Goal: Task Accomplishment & Management: Use online tool/utility

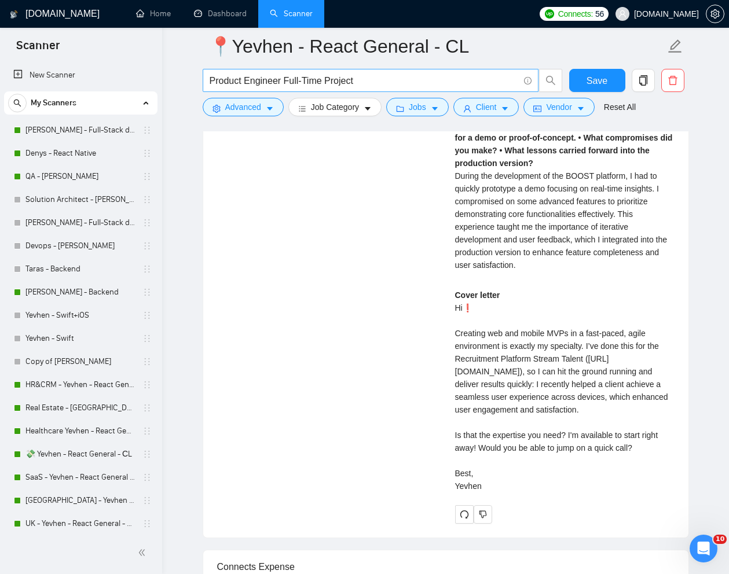
scroll to position [293, 0]
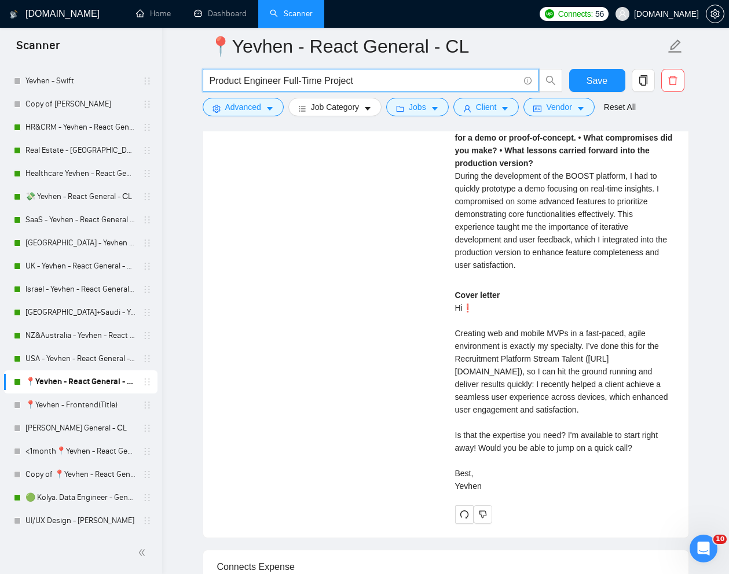
click at [315, 86] on input "Product Engineer Full-Time Project" at bounding box center [364, 81] width 309 height 14
paste input "Frontend Developer (React + TypeScript + Vite) for Azure-Integrated SaaS Platfo…"
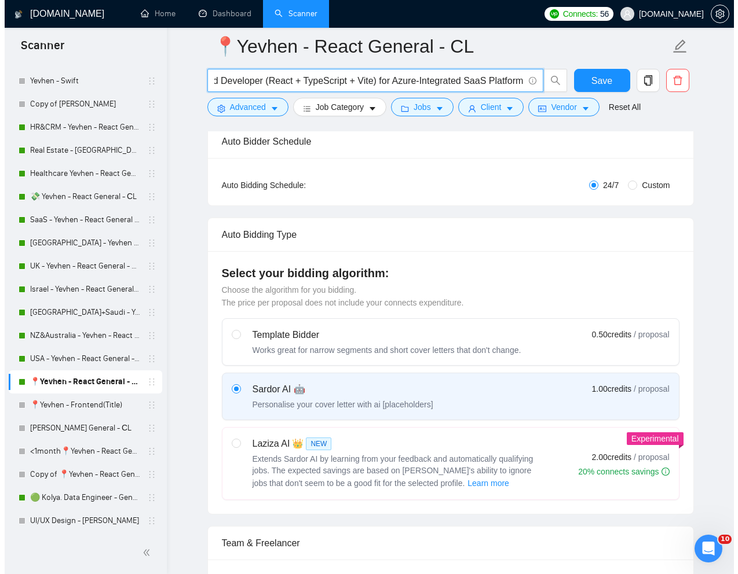
scroll to position [0, 0]
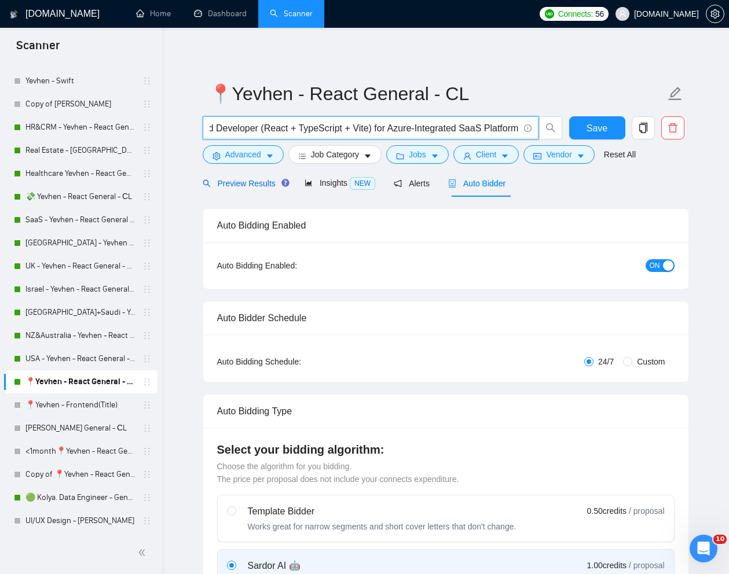
click at [230, 185] on span "Preview Results" at bounding box center [244, 183] width 83 height 9
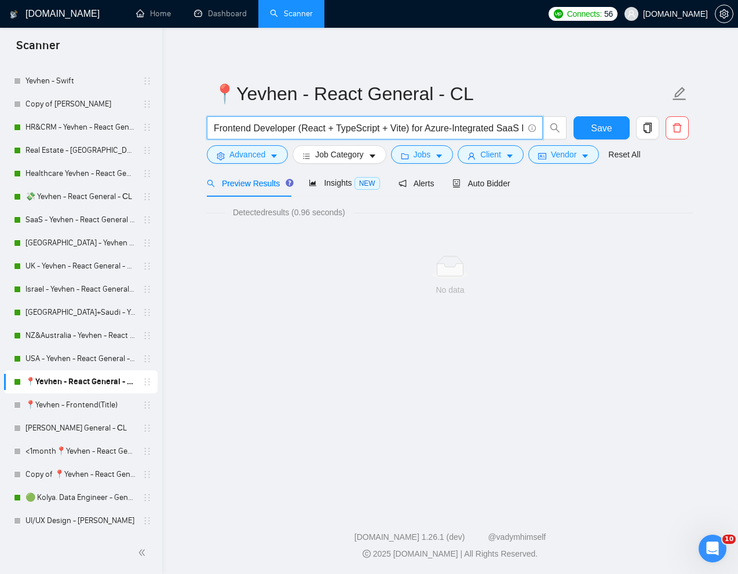
drag, startPoint x: 299, startPoint y: 127, endPoint x: 413, endPoint y: 129, distance: 114.1
click at [413, 129] on input "Frontend Developer (React + TypeScript + Vite) for Azure-Integrated SaaS Platfo…" at bounding box center [368, 128] width 309 height 14
type input "Frontend Developer for Azure-Integrated SaaS Platform"
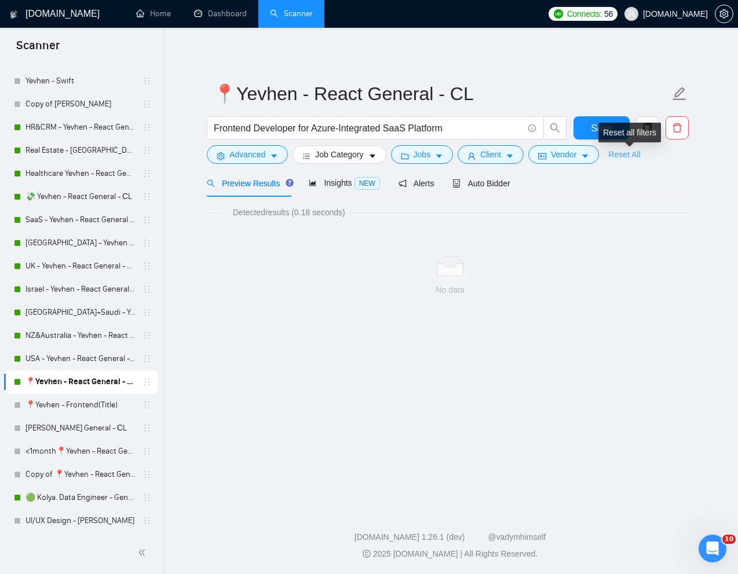
click at [626, 158] on link "Reset All" at bounding box center [624, 154] width 32 height 13
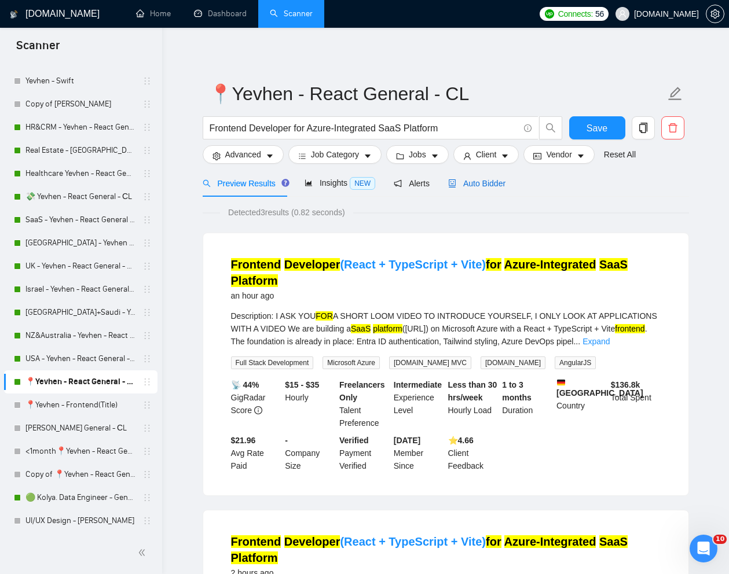
click at [475, 182] on span "Auto Bidder" at bounding box center [476, 183] width 57 height 9
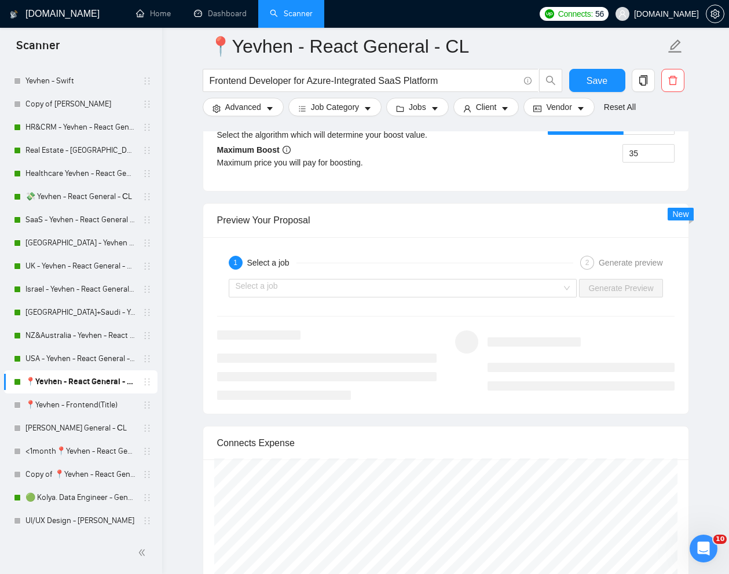
scroll to position [2219, 0]
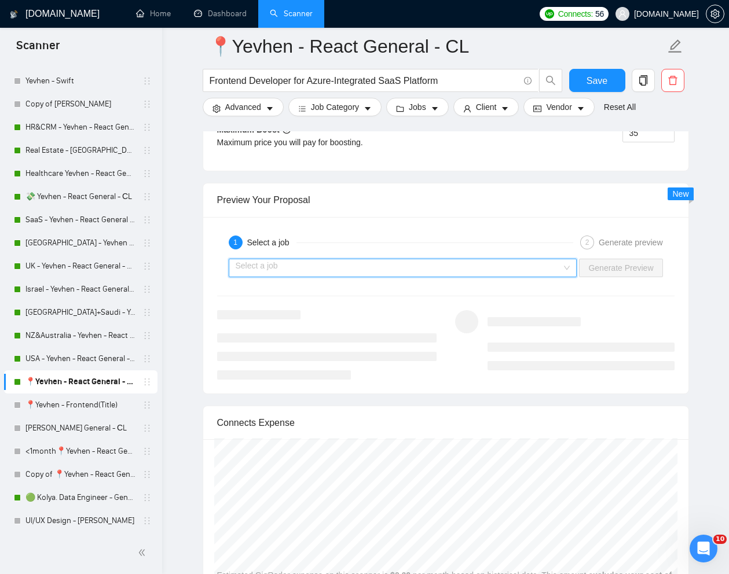
click at [504, 277] on input "search" at bounding box center [399, 267] width 327 height 17
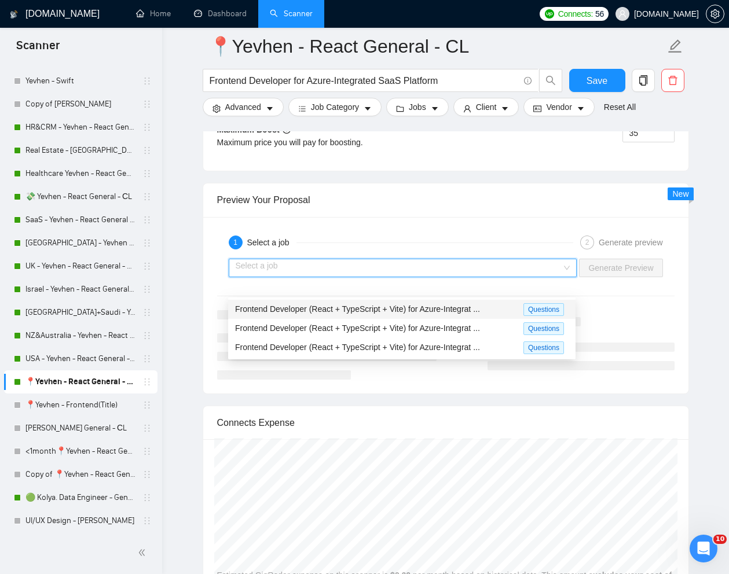
click at [411, 306] on span "Frontend Developer (React + TypeScript + Vite) for Azure-Integrat ..." at bounding box center [357, 309] width 245 height 9
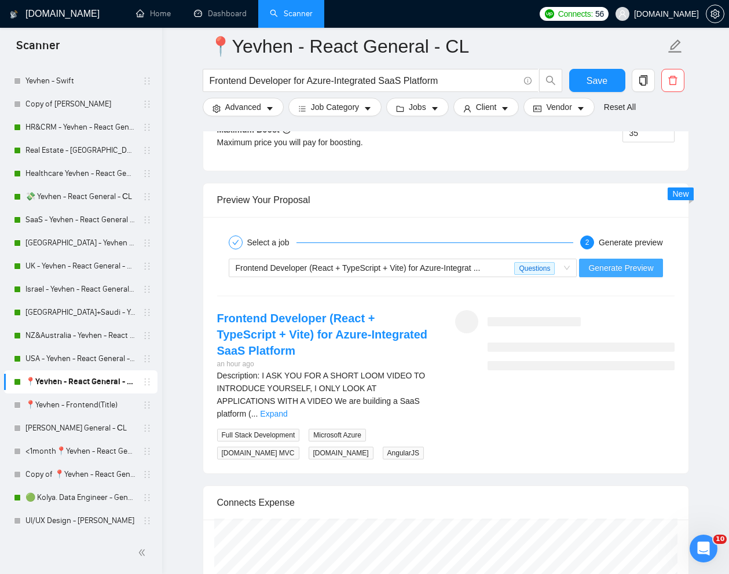
click at [624, 274] on span "Generate Preview" at bounding box center [620, 268] width 65 height 13
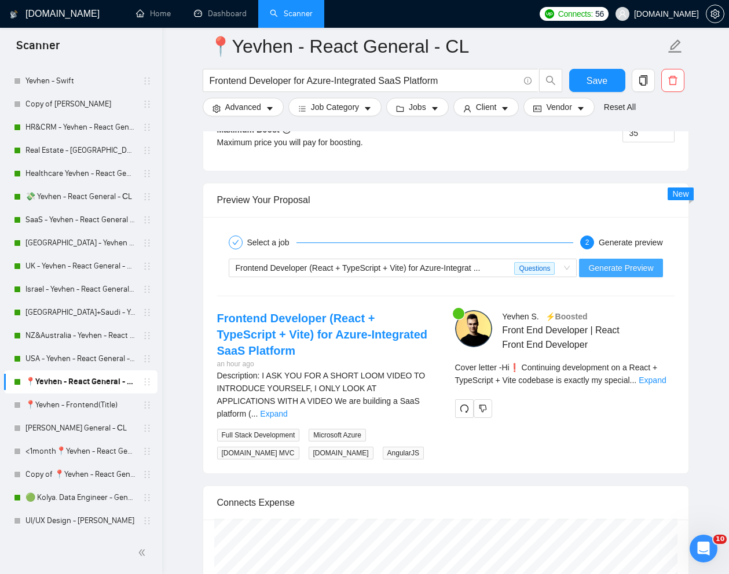
scroll to position [306, 0]
click at [654, 385] on link "Expand" at bounding box center [652, 380] width 27 height 9
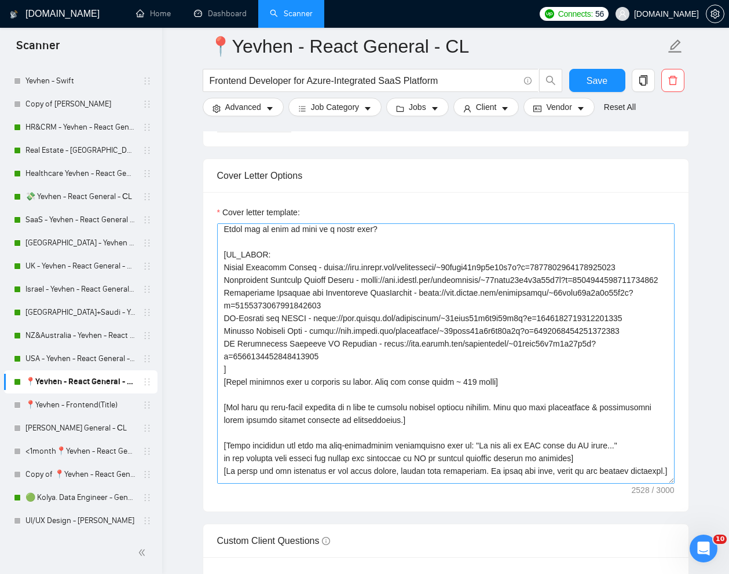
scroll to position [178, 0]
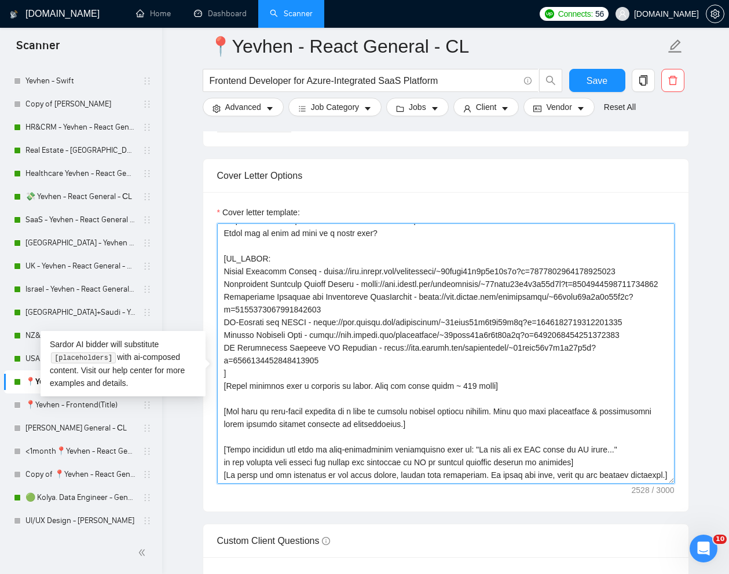
drag, startPoint x: 223, startPoint y: 290, endPoint x: 332, endPoint y: 318, distance: 112.9
click at [332, 318] on textarea "Cover letter template:" at bounding box center [445, 354] width 457 height 261
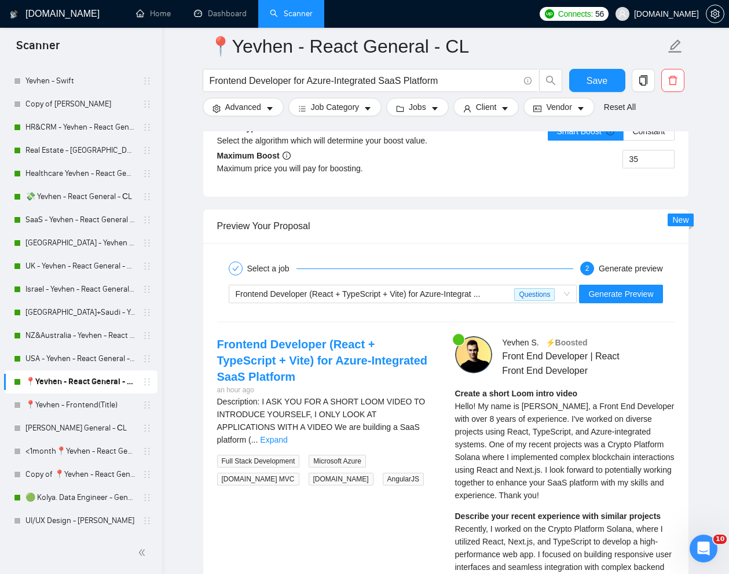
scroll to position [2296, 0]
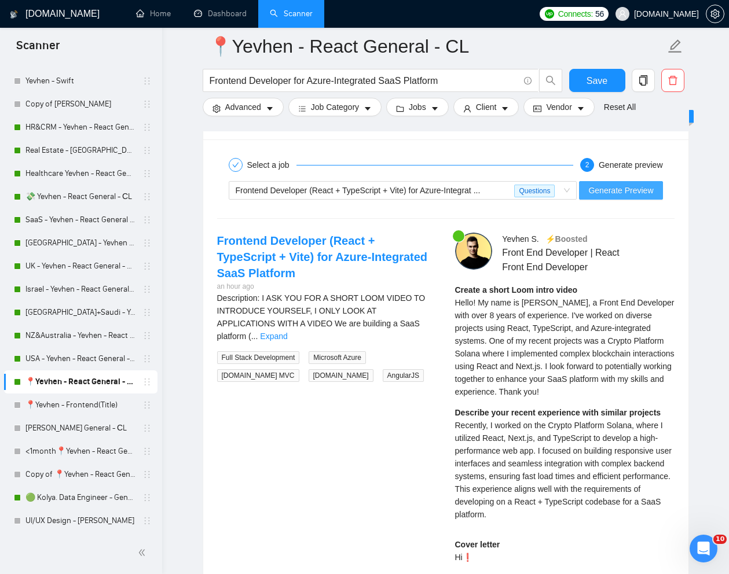
click at [623, 197] on span "Generate Preview" at bounding box center [620, 190] width 65 height 13
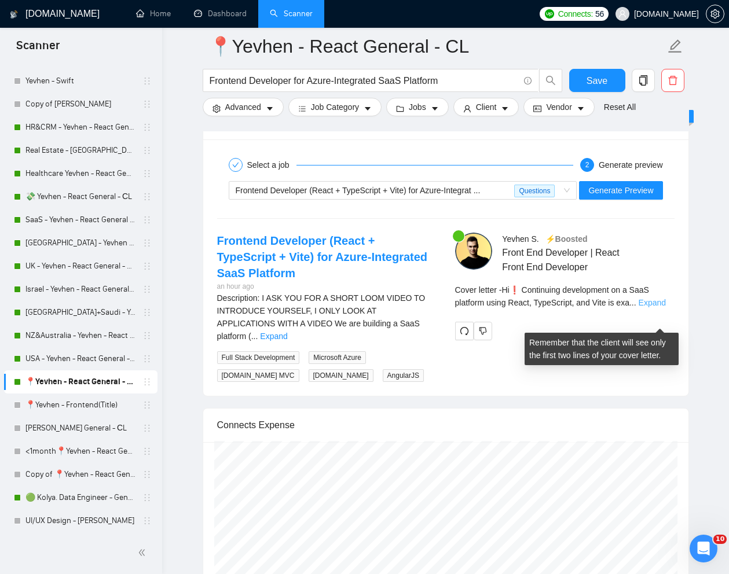
click at [660, 307] on link "Expand" at bounding box center [652, 302] width 27 height 9
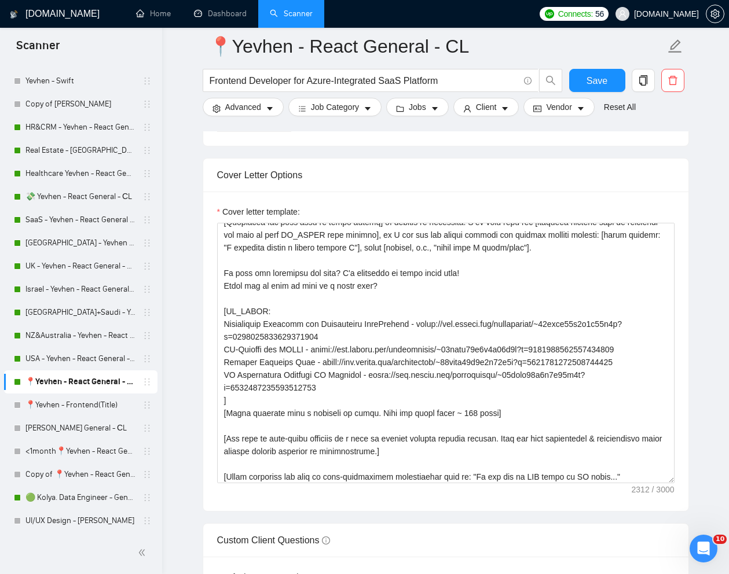
scroll to position [1253, 0]
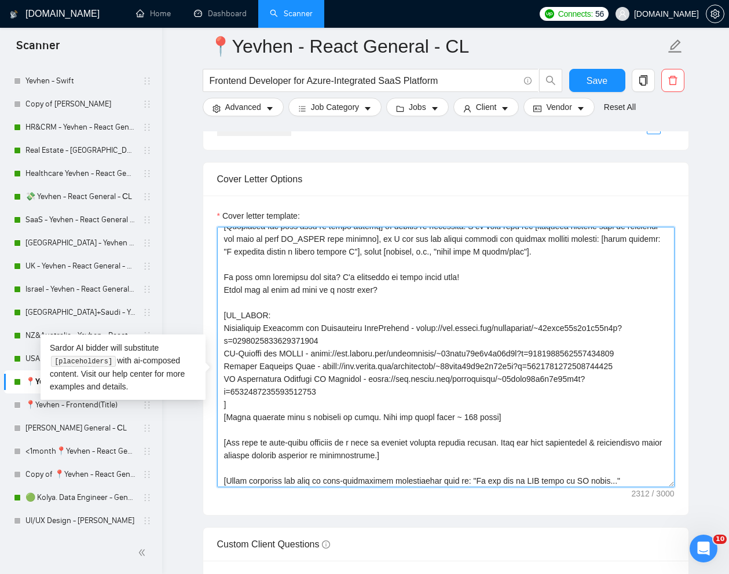
drag, startPoint x: 224, startPoint y: 349, endPoint x: 335, endPoint y: 361, distance: 112.4
click at [335, 361] on textarea "Cover letter template:" at bounding box center [445, 357] width 457 height 261
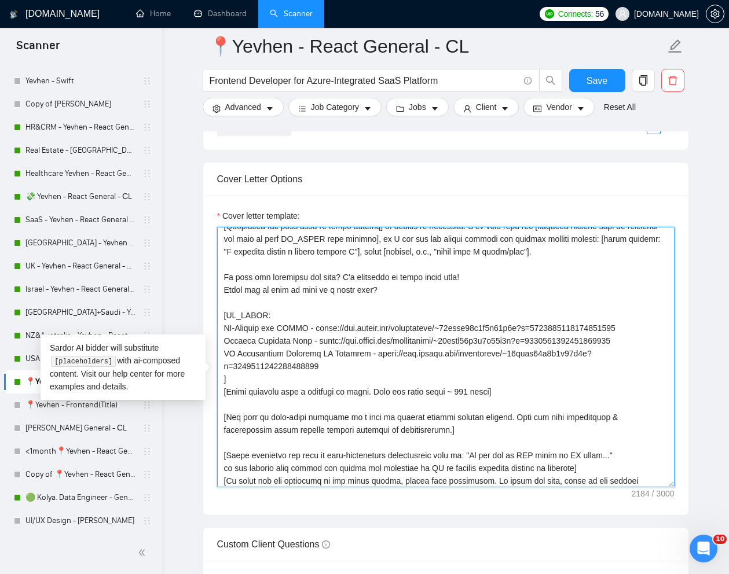
drag, startPoint x: 224, startPoint y: 373, endPoint x: 667, endPoint y: 371, distance: 443.0
click at [667, 371] on textarea "Cover letter template:" at bounding box center [445, 357] width 457 height 261
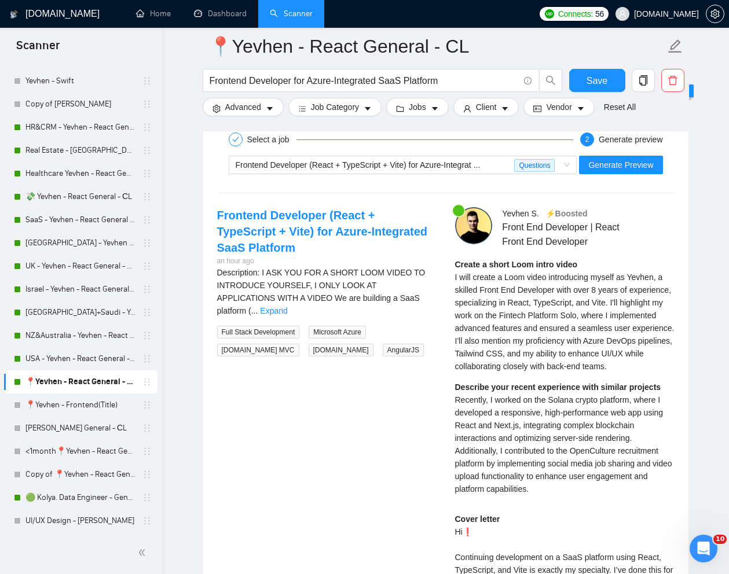
scroll to position [2294, 0]
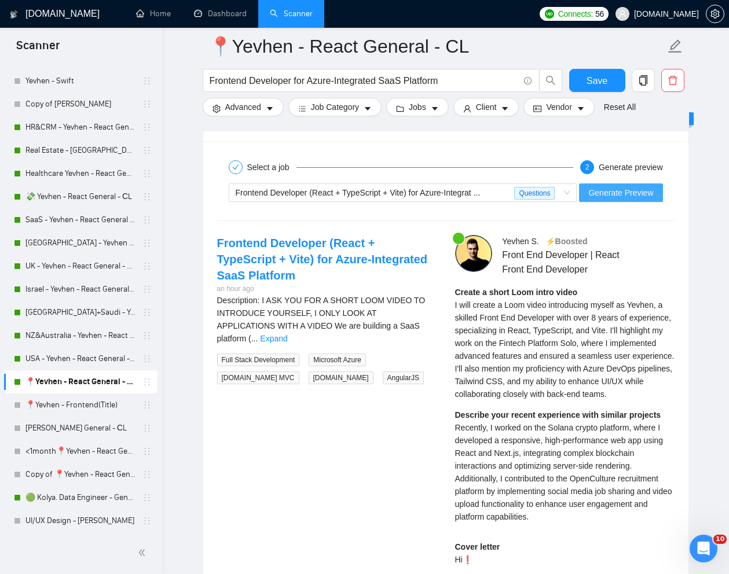
type textarea "[Write a personal greeting using the "Hi❗" and client's name or company name (i…"
click at [617, 202] on button "Generate Preview" at bounding box center [620, 193] width 83 height 19
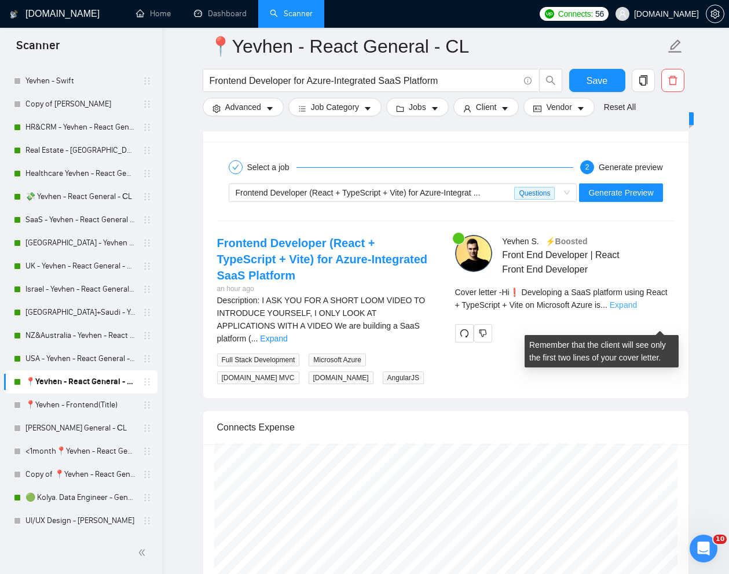
click at [637, 310] on link "Expand" at bounding box center [623, 305] width 27 height 9
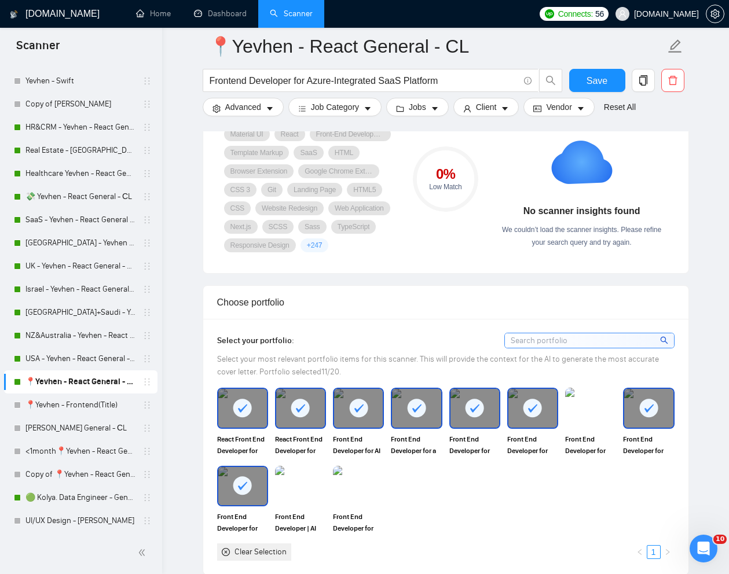
scroll to position [870, 0]
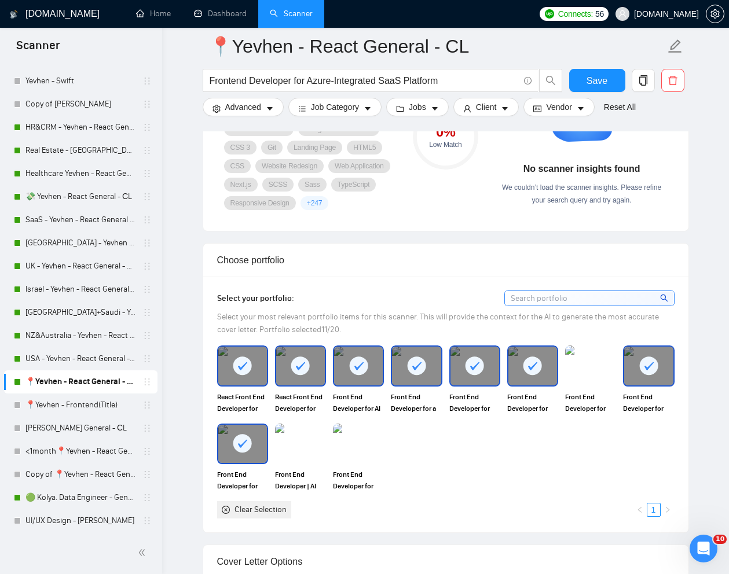
click at [237, 375] on rect at bounding box center [242, 366] width 19 height 19
click at [293, 376] on icon at bounding box center [300, 366] width 19 height 19
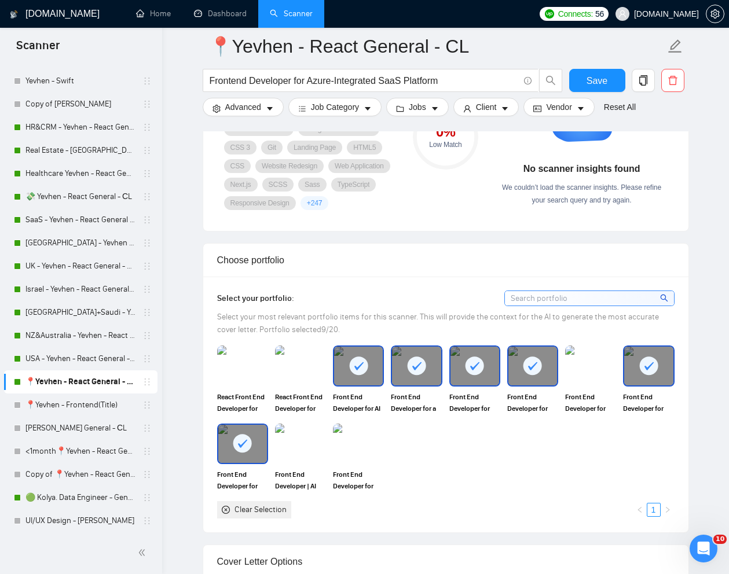
click at [366, 376] on icon at bounding box center [358, 366] width 19 height 19
click at [423, 376] on icon at bounding box center [416, 366] width 19 height 19
click at [460, 385] on div at bounding box center [475, 366] width 49 height 38
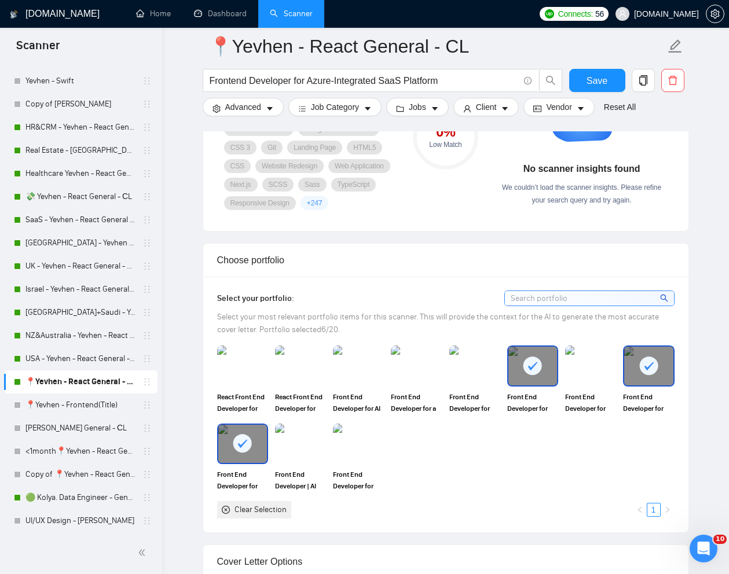
click at [516, 385] on div at bounding box center [532, 366] width 49 height 38
click at [632, 385] on div at bounding box center [648, 366] width 49 height 38
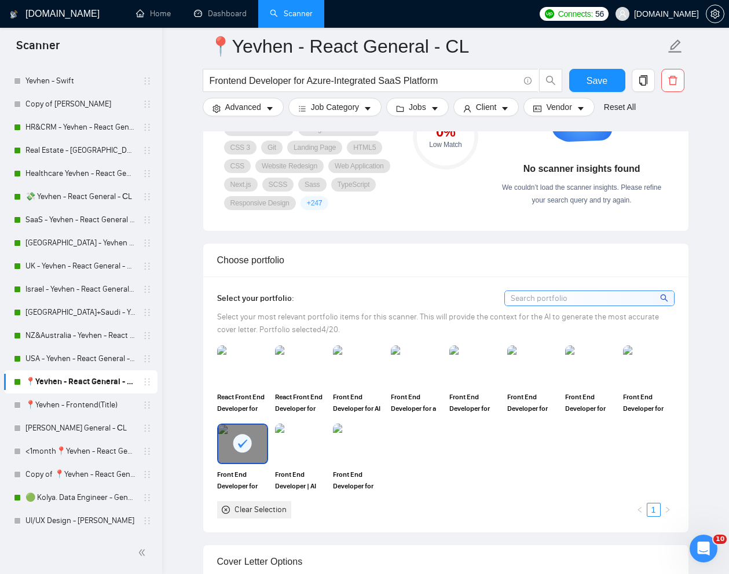
click at [233, 453] on icon at bounding box center [242, 443] width 19 height 19
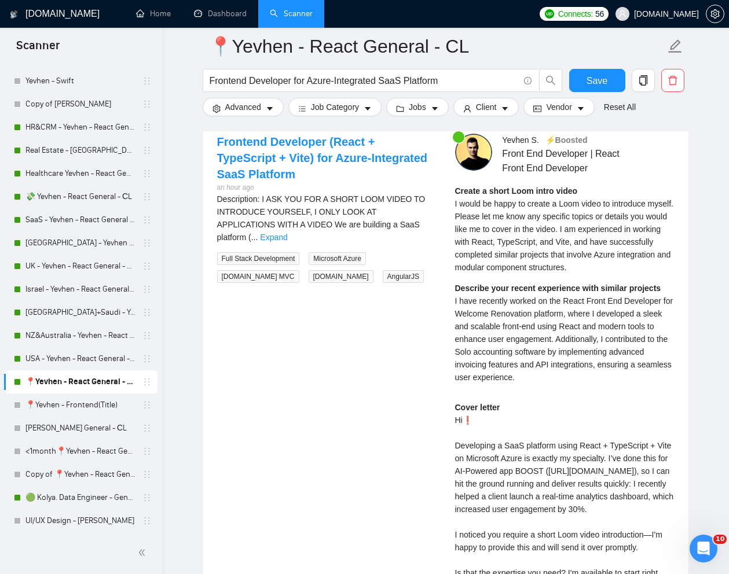
scroll to position [2334, 0]
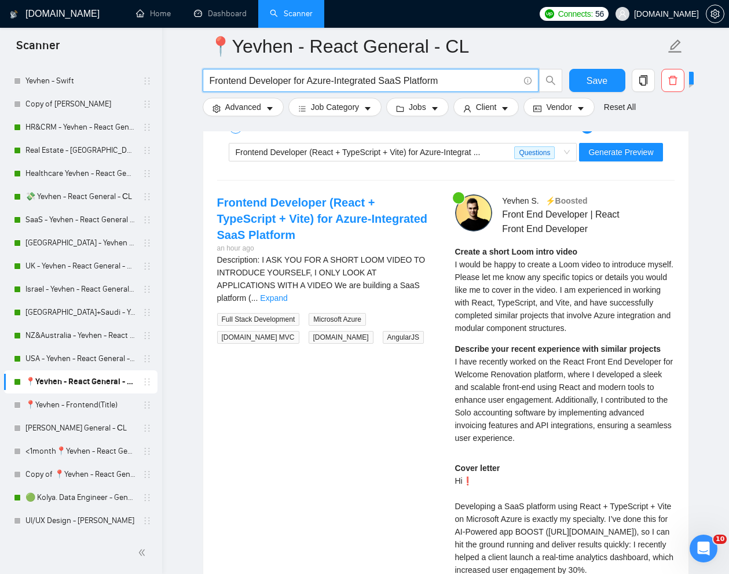
drag, startPoint x: 467, startPoint y: 78, endPoint x: 205, endPoint y: 79, distance: 261.8
click at [205, 79] on span "Frontend Developer for Azure-Integrated SaaS Platform" at bounding box center [371, 80] width 336 height 23
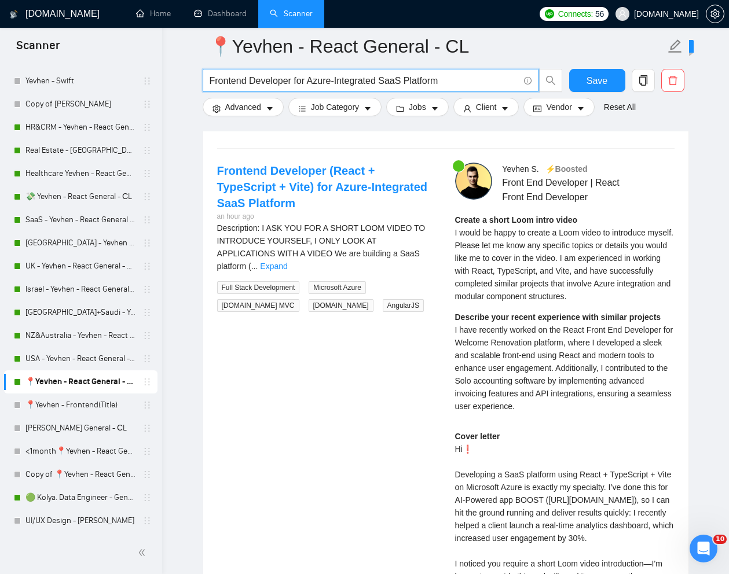
scroll to position [2367, 0]
click at [618, 126] on span "Generate Preview" at bounding box center [620, 120] width 65 height 13
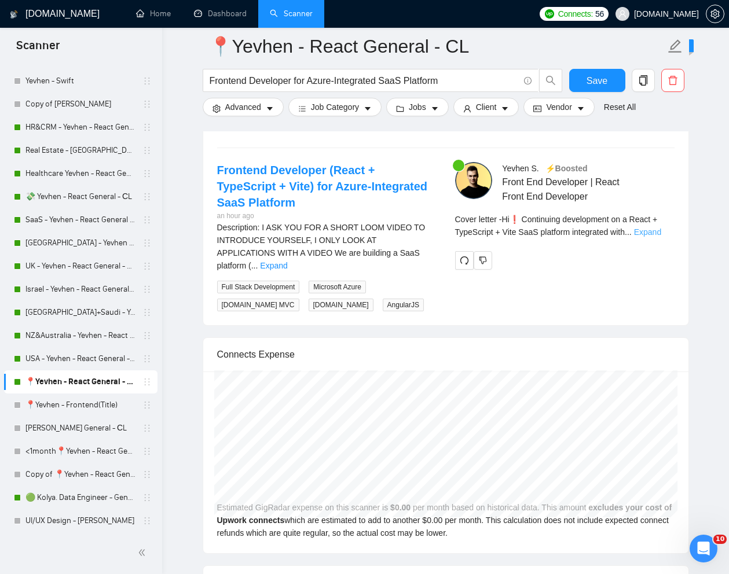
click at [661, 237] on link "Expand" at bounding box center [647, 232] width 27 height 9
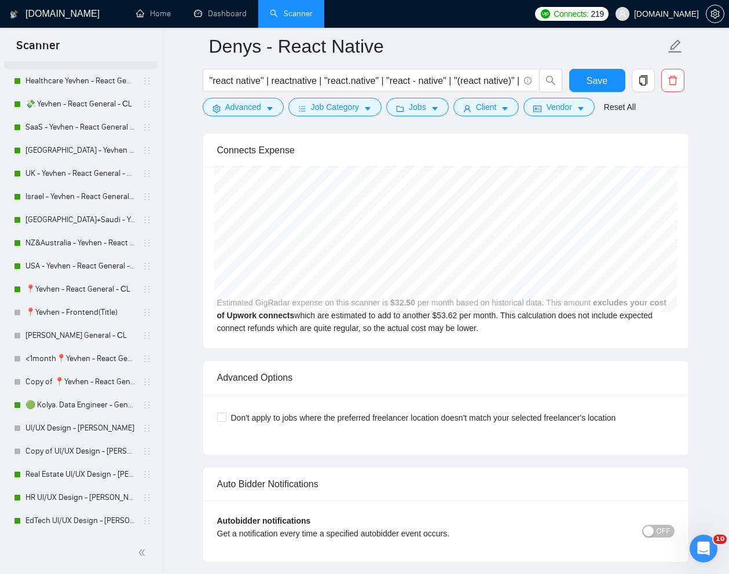
scroll to position [361, 0]
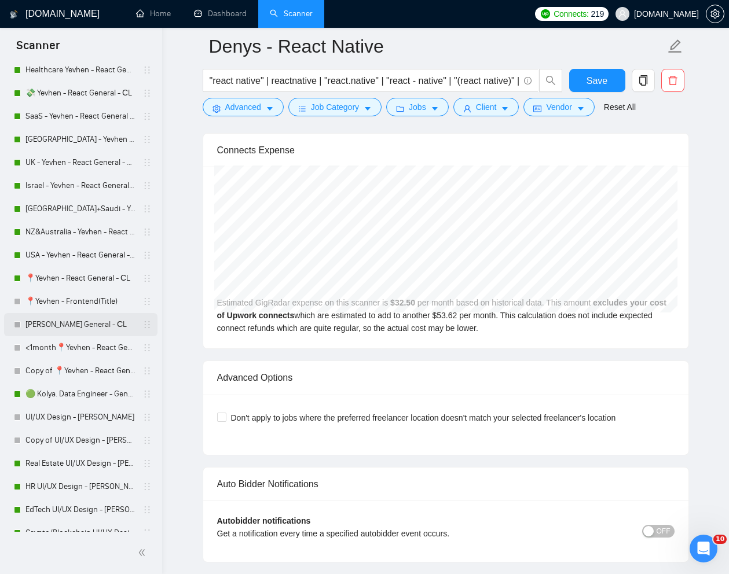
click at [65, 319] on link "[PERSON_NAME] General - СL" at bounding box center [80, 324] width 110 height 23
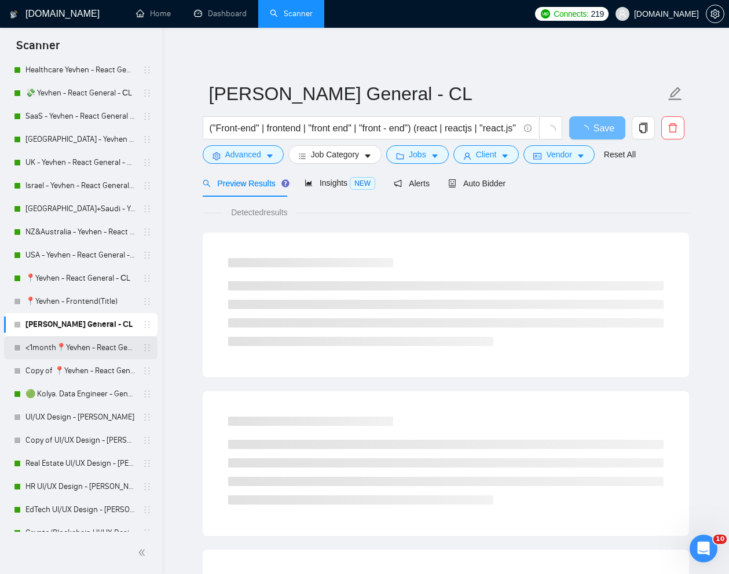
click at [54, 347] on link "<1month📍Yevhen - React General - СL" at bounding box center [80, 347] width 110 height 23
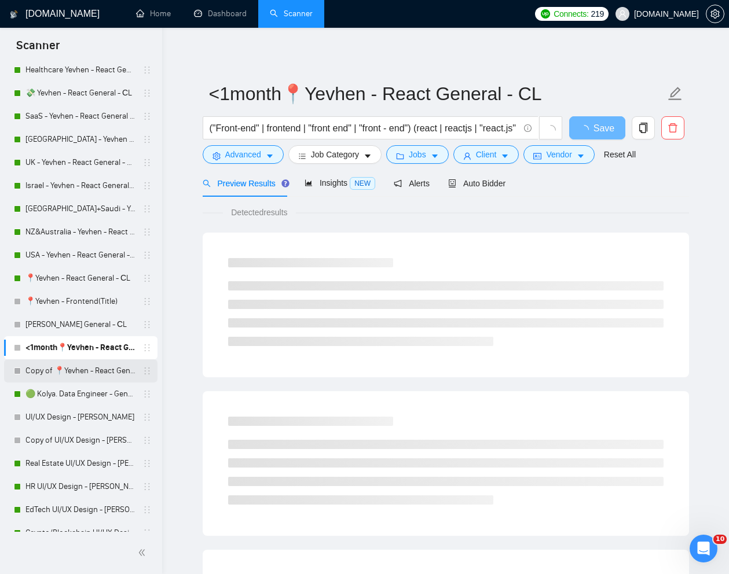
click at [50, 369] on link "Copy of 📍Yevhen - React General - СL" at bounding box center [80, 371] width 110 height 23
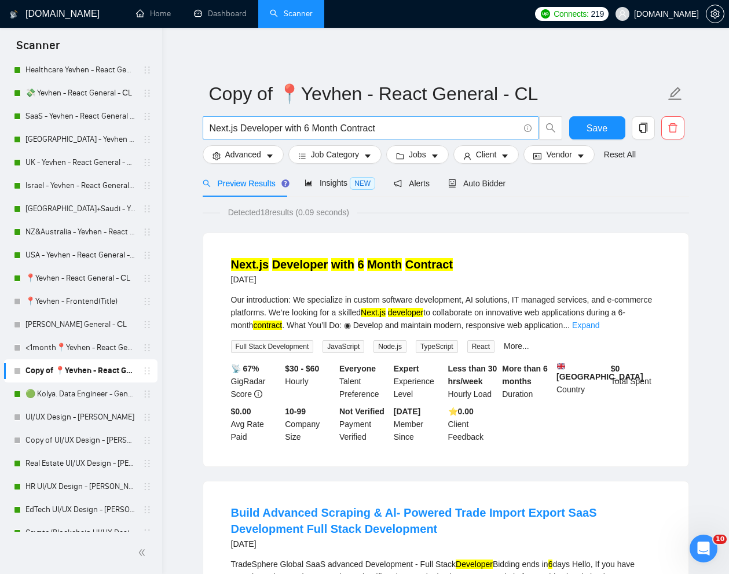
click at [391, 131] on input "Next.js Developer with 6 Month Contract" at bounding box center [364, 128] width 309 height 14
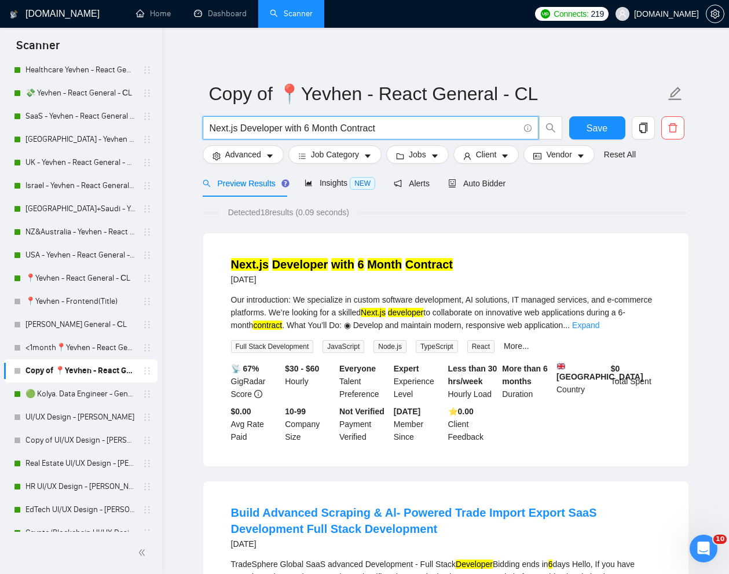
click at [391, 131] on input "Next.js Developer with 6 Month Contract" at bounding box center [364, 128] width 309 height 14
paste input "Frontend Developer for Azure-Integrated SaaS Platform"
type input "Frontend Developer for Azure-Integrated SaaS Platform"
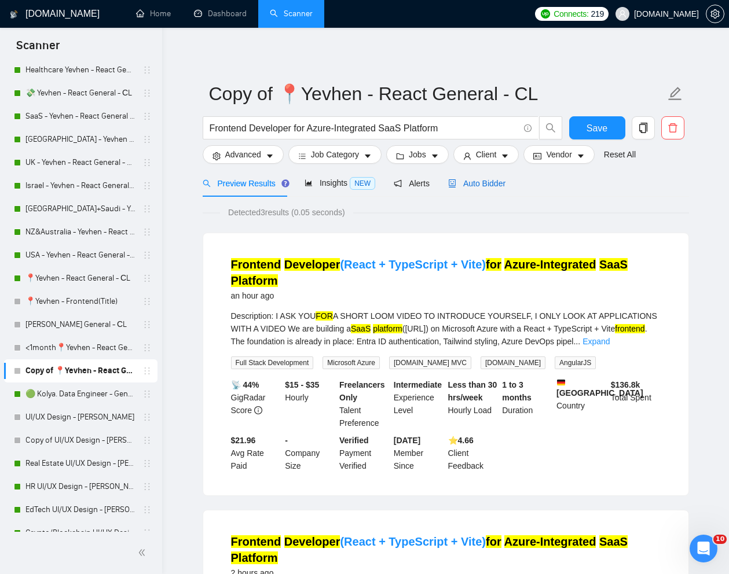
click at [485, 185] on span "Auto Bidder" at bounding box center [476, 183] width 57 height 9
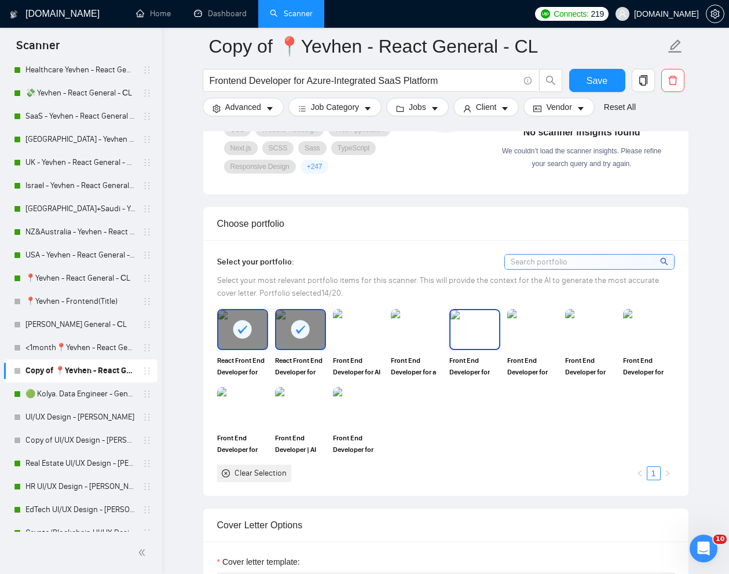
scroll to position [924, 0]
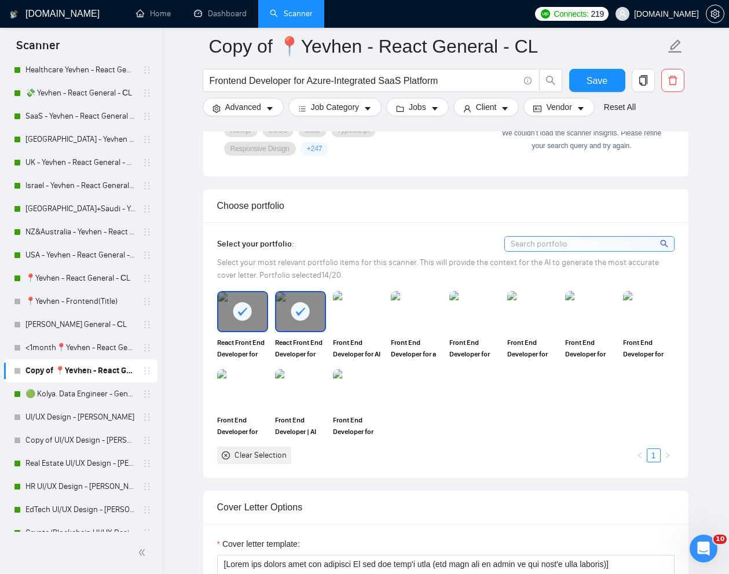
click at [305, 331] on div at bounding box center [300, 311] width 49 height 38
click at [257, 331] on div at bounding box center [242, 311] width 49 height 38
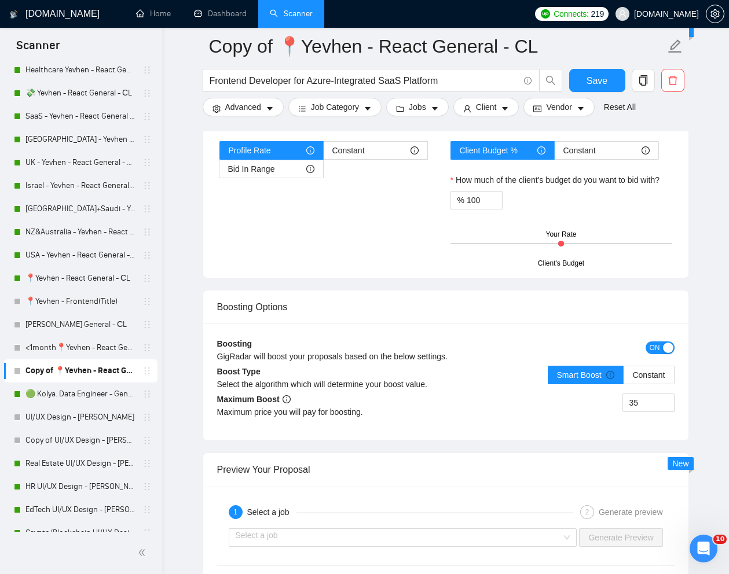
scroll to position [2213, 0]
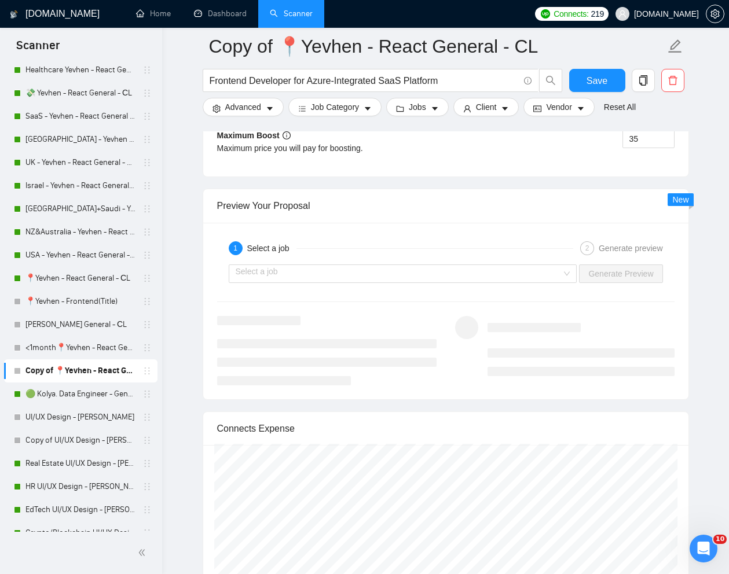
click at [452, 288] on div "Select a job Generate Preview" at bounding box center [446, 274] width 460 height 28
click at [455, 283] on input "search" at bounding box center [399, 273] width 327 height 17
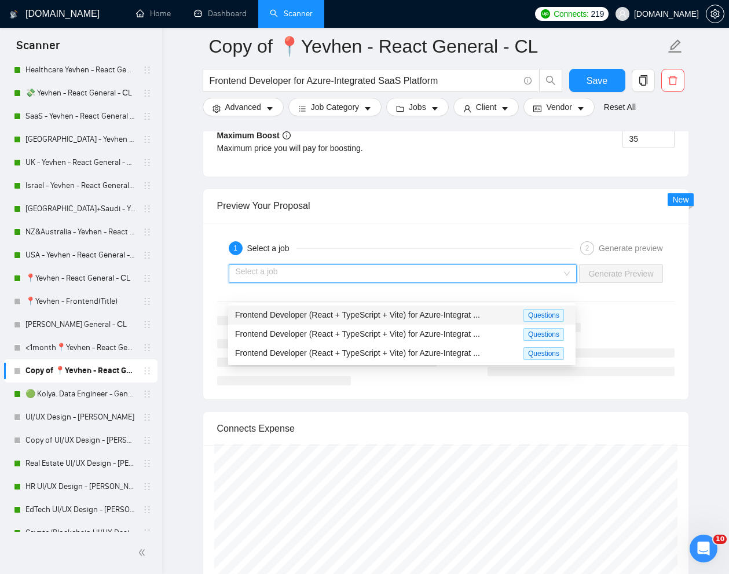
click at [395, 313] on span "Frontend Developer (React + TypeScript + Vite) for Azure-Integrat ..." at bounding box center [357, 314] width 245 height 9
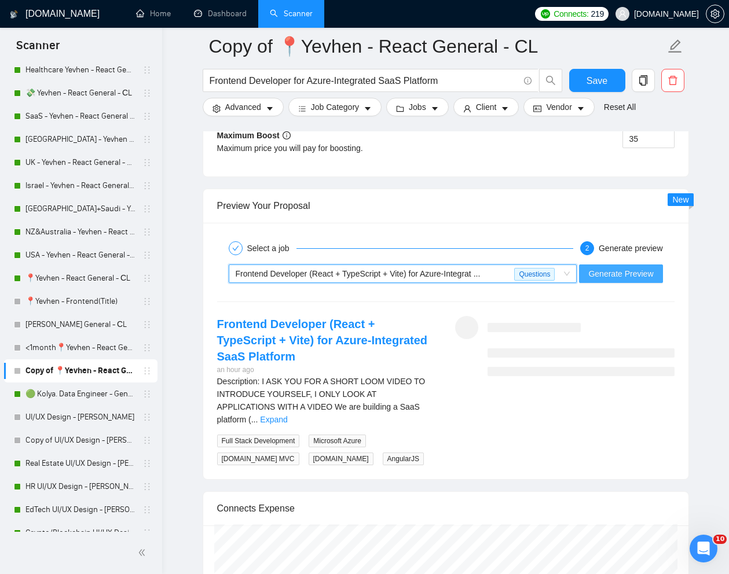
click at [599, 280] on span "Generate Preview" at bounding box center [620, 274] width 65 height 13
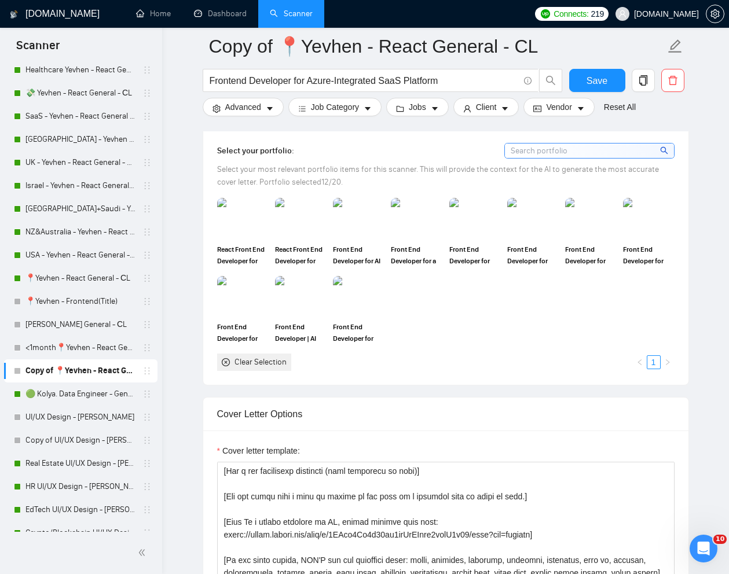
scroll to position [1016, 0]
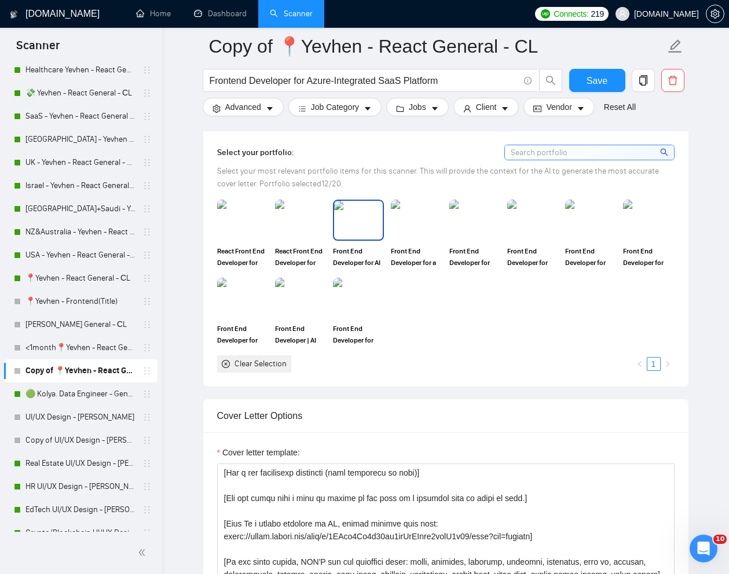
click at [349, 239] on img at bounding box center [358, 220] width 49 height 38
click at [307, 317] on img at bounding box center [300, 298] width 49 height 38
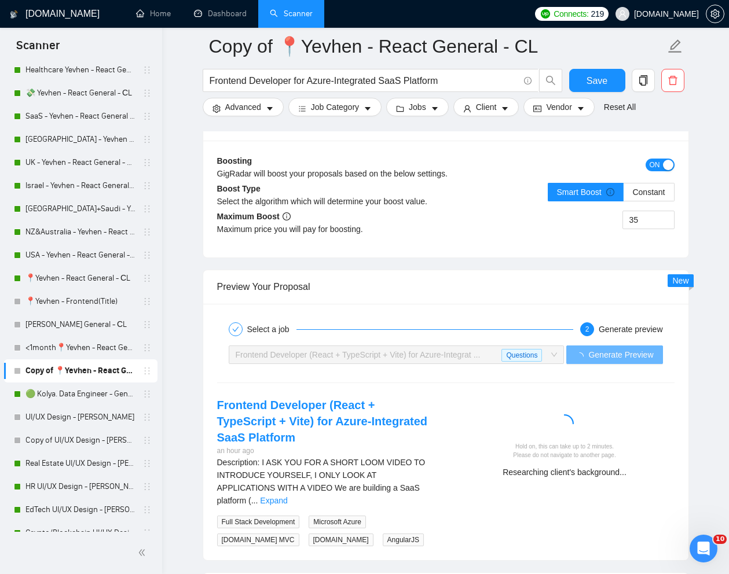
scroll to position [2232, 0]
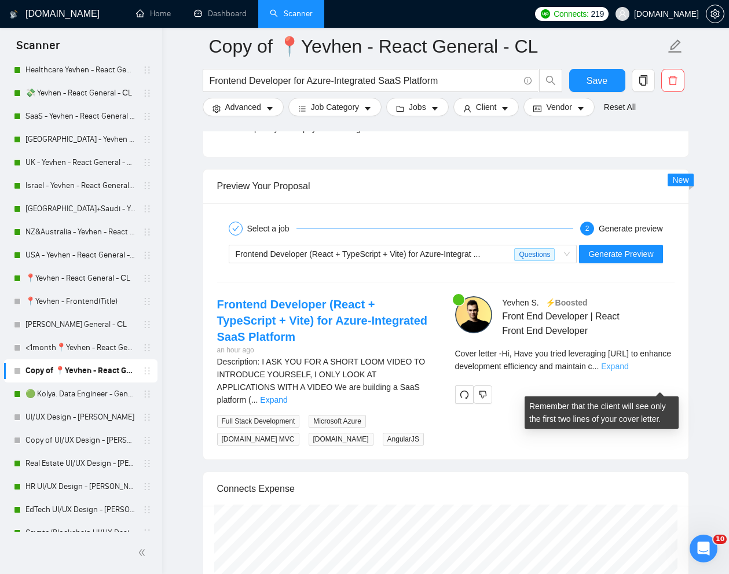
click at [628, 371] on link "Expand" at bounding box center [614, 366] width 27 height 9
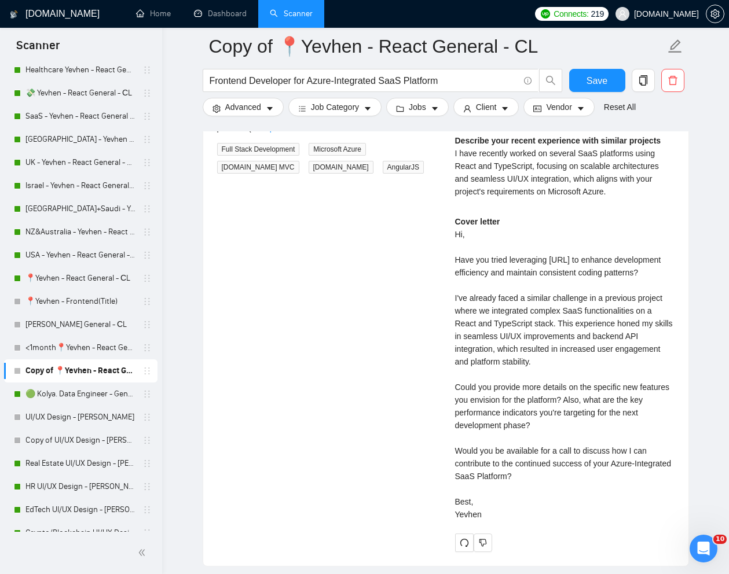
scroll to position [2505, 0]
drag, startPoint x: 453, startPoint y: 415, endPoint x: 599, endPoint y: 430, distance: 147.2
click at [599, 430] on div "[PERSON_NAME] ⚡️Boosted Front End Developer | React Front End Developer Create …" at bounding box center [565, 288] width 238 height 528
copy div "Could you provide more details on the specific new features you envision for th…"
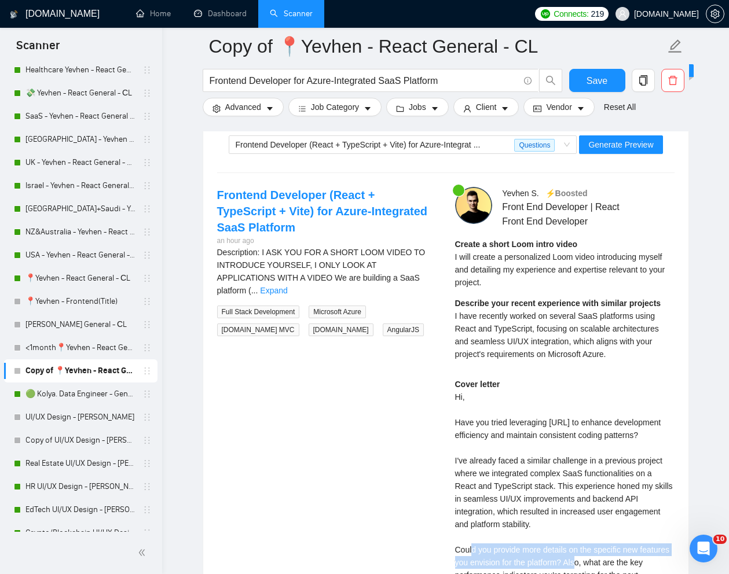
scroll to position [2334, 0]
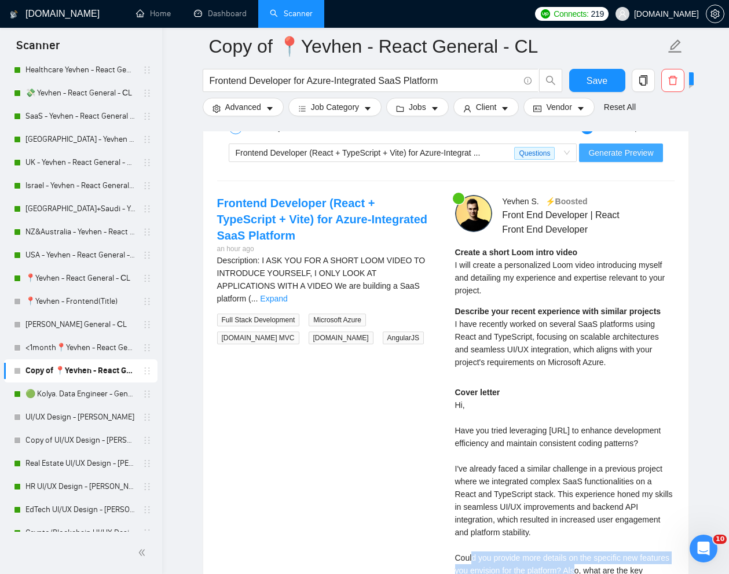
click at [607, 159] on span "Generate Preview" at bounding box center [620, 153] width 65 height 13
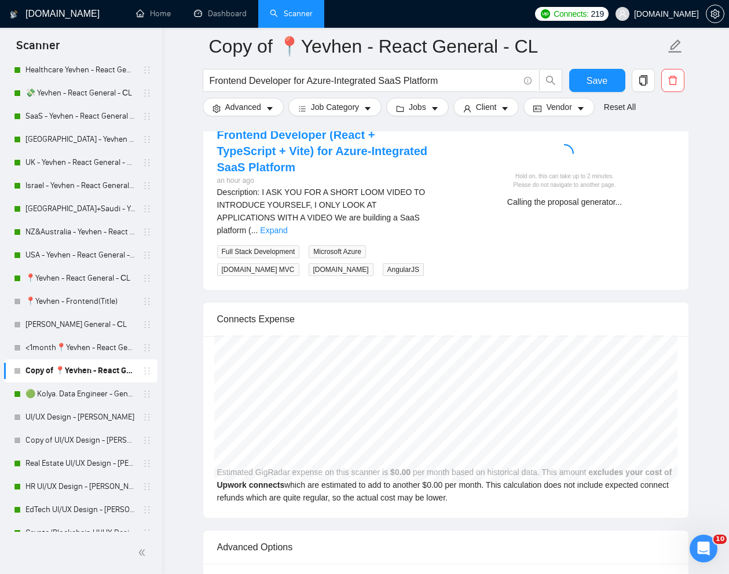
scroll to position [2404, 0]
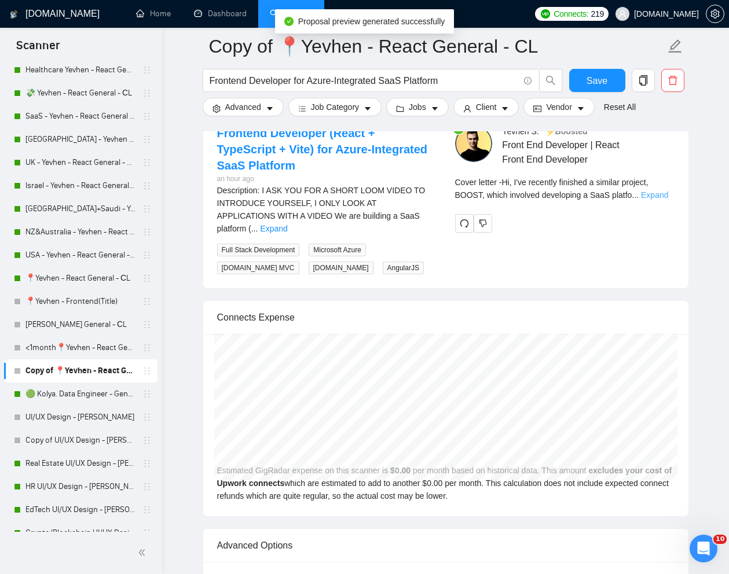
click at [651, 200] on link "Expand" at bounding box center [654, 195] width 27 height 9
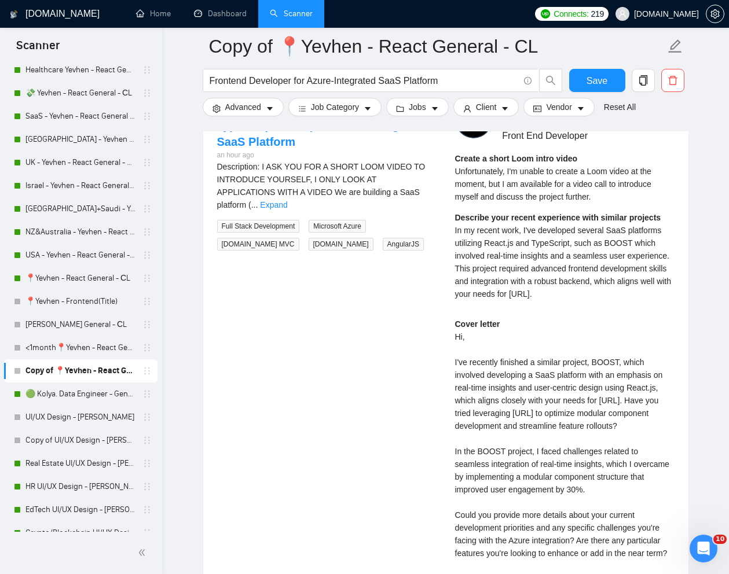
scroll to position [2436, 0]
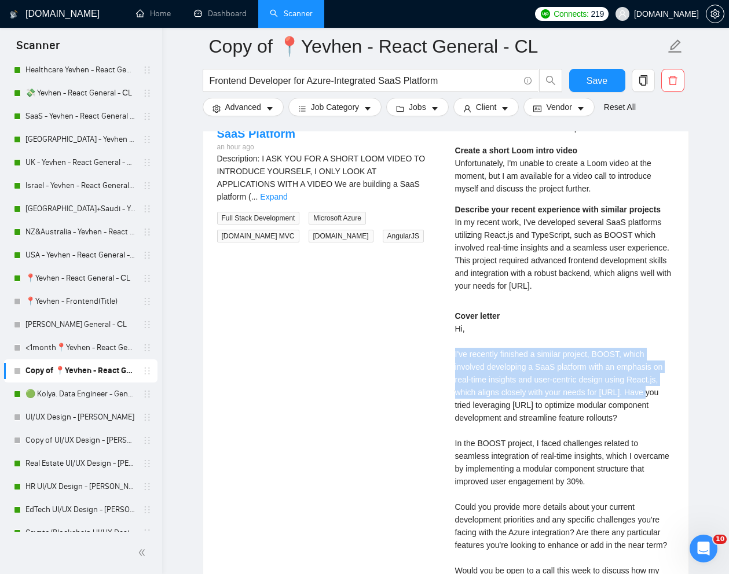
drag, startPoint x: 452, startPoint y: 376, endPoint x: 651, endPoint y: 407, distance: 201.6
click at [651, 407] on div "[PERSON_NAME] ⚡️Boosted Front End Developer | React Front End Developer Create …" at bounding box center [565, 382] width 238 height 579
copy div "I've recently finished a similar project, BOOST, which involved developing a Sa…"
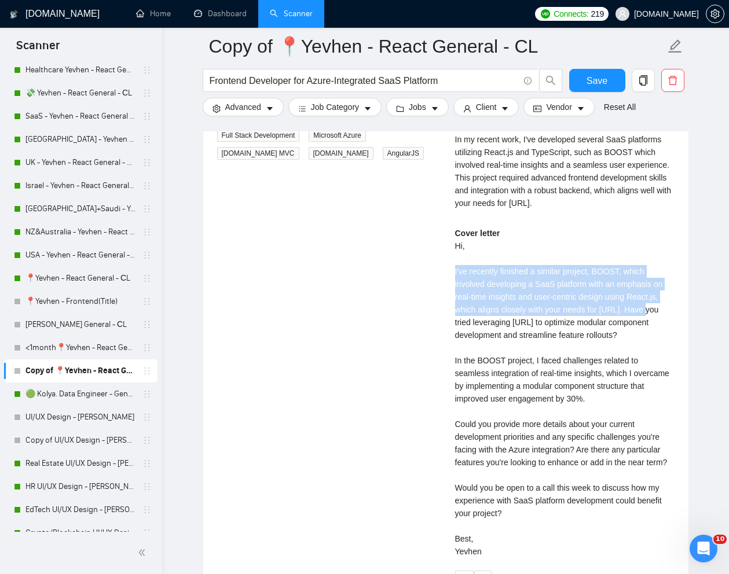
scroll to position [2520, 0]
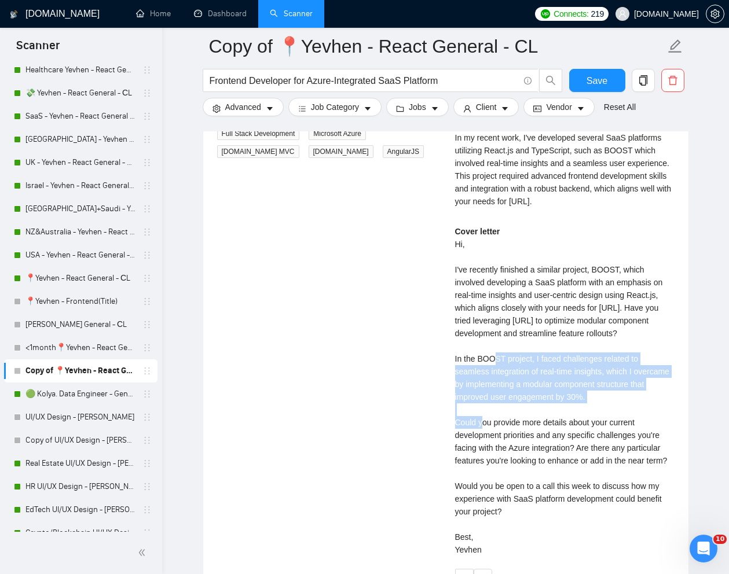
drag, startPoint x: 454, startPoint y: 379, endPoint x: 654, endPoint y: 420, distance: 203.9
click at [654, 420] on div "[PERSON_NAME] ⚡️Boosted Front End Developer | React Front End Developer Create …" at bounding box center [565, 298] width 238 height 579
copy div "In the BOOST project, I faced challenges related to seamless integration of rea…"
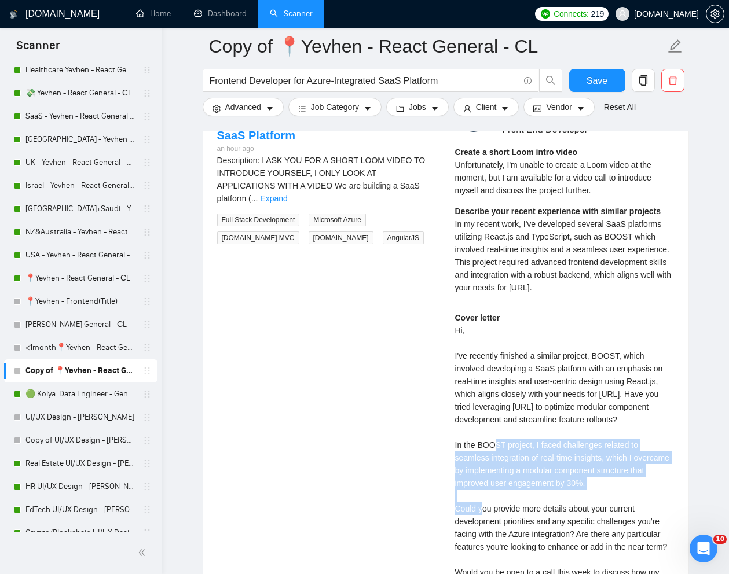
scroll to position [2413, 0]
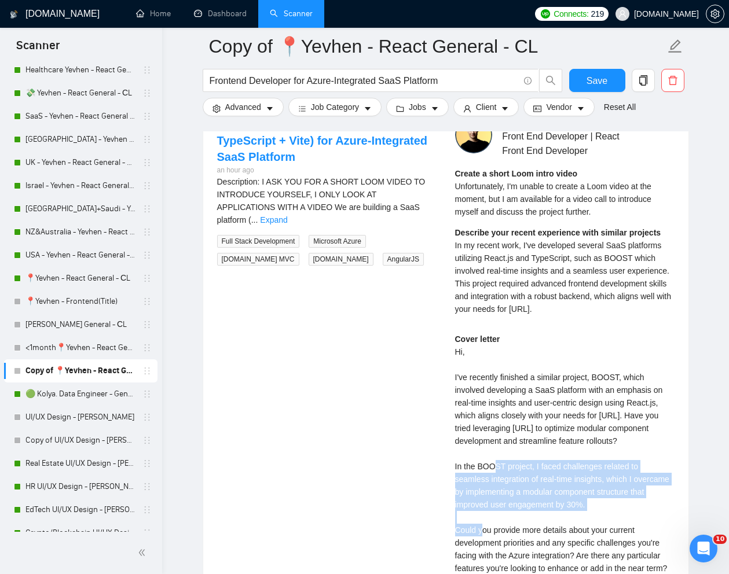
drag, startPoint x: 452, startPoint y: 268, endPoint x: 646, endPoint y: 325, distance: 201.7
click at [646, 325] on div "[PERSON_NAME] ⚡️Boosted Front End Developer | React Front End Developer Create …" at bounding box center [565, 405] width 238 height 579
copy span "In my recent work, I've developed several SaaS platforms utilizing React.js and…"
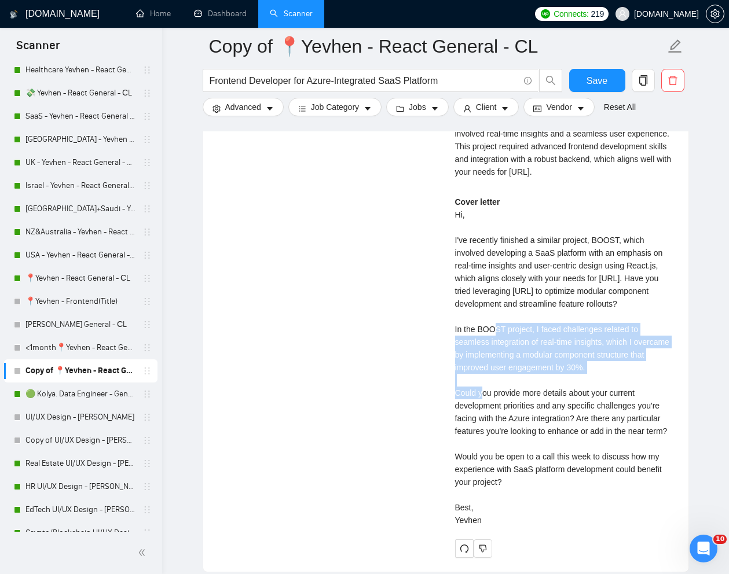
scroll to position [2565, 0]
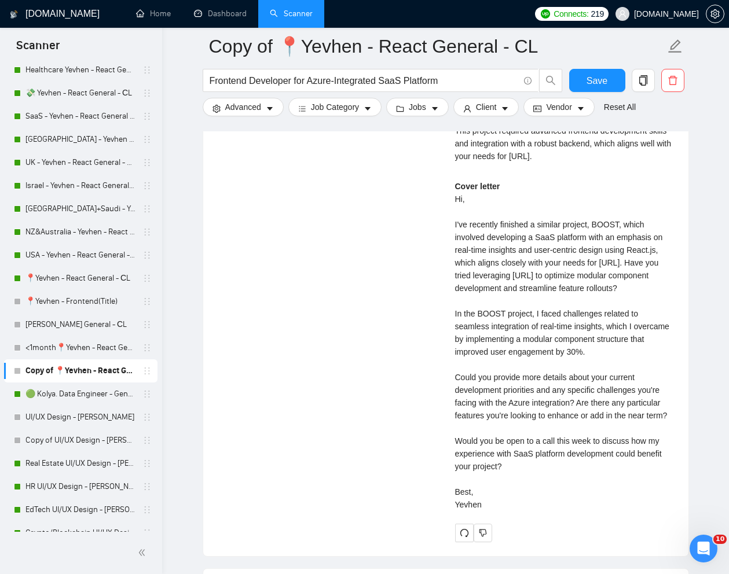
click at [508, 473] on div "Cover letter Hi, I've recently finished a similar project, BOOST, which involve…" at bounding box center [564, 345] width 219 height 331
drag, startPoint x: 452, startPoint y: 472, endPoint x: 569, endPoint y: 490, distance: 118.9
click at [569, 490] on div "[PERSON_NAME] ⚡️Boosted Front End Developer | React Front End Developer Create …" at bounding box center [565, 253] width 238 height 579
copy div "Would you be open to a call this week to discuss how my experience with SaaS pl…"
